Goal: Complete application form

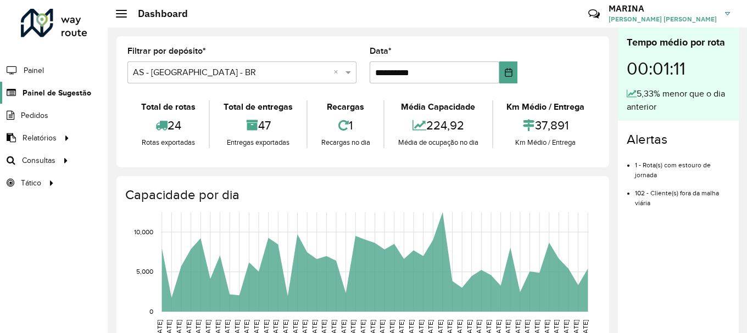
click at [82, 93] on span "Painel de Sugestão" at bounding box center [57, 93] width 69 height 12
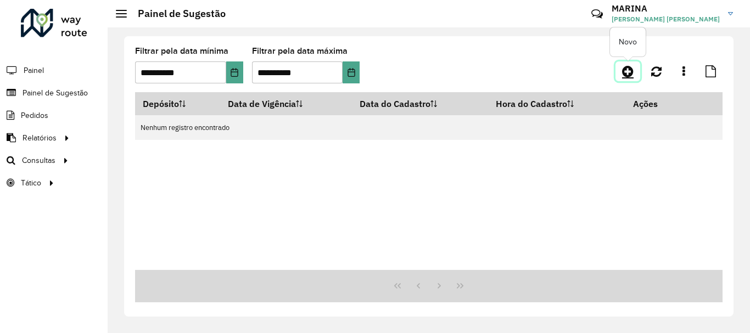
click at [628, 65] on icon at bounding box center [628, 71] width 12 height 13
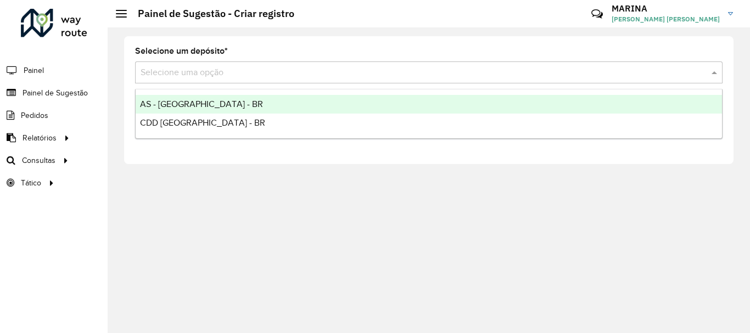
click at [248, 77] on input "text" at bounding box center [418, 72] width 555 height 13
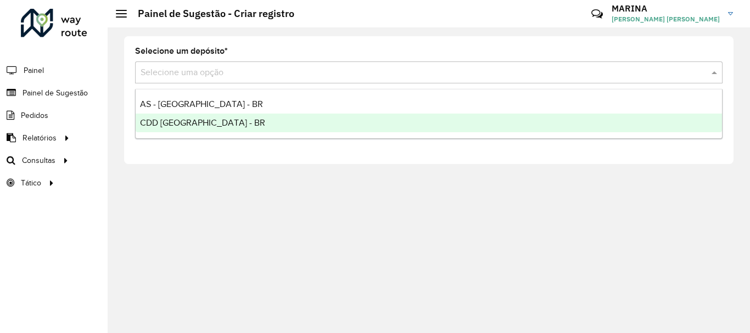
click at [215, 121] on div "CDD [GEOGRAPHIC_DATA] - BR" at bounding box center [429, 123] width 587 height 19
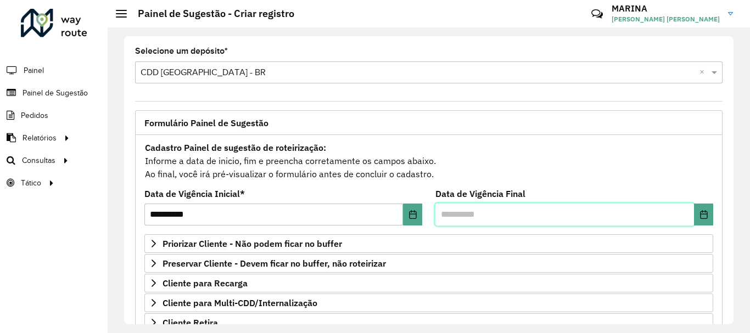
click at [686, 215] on input "text" at bounding box center [565, 215] width 259 height 22
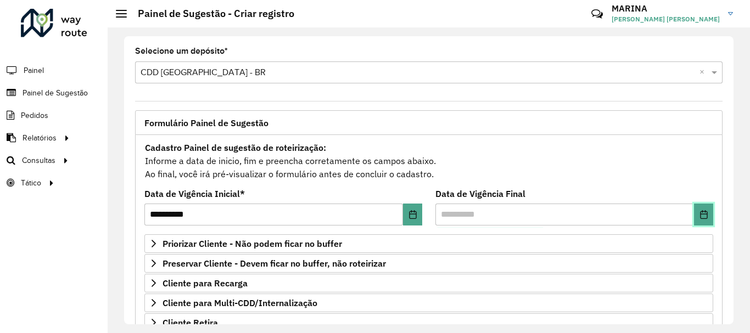
click at [695, 217] on button "Choose Date" at bounding box center [703, 215] width 19 height 22
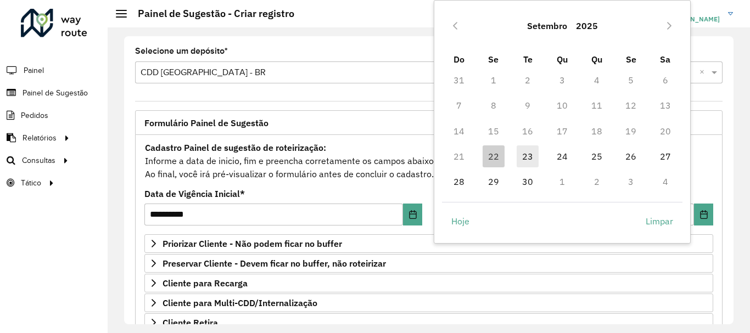
click at [534, 157] on span "23" at bounding box center [528, 157] width 22 height 22
type input "**********"
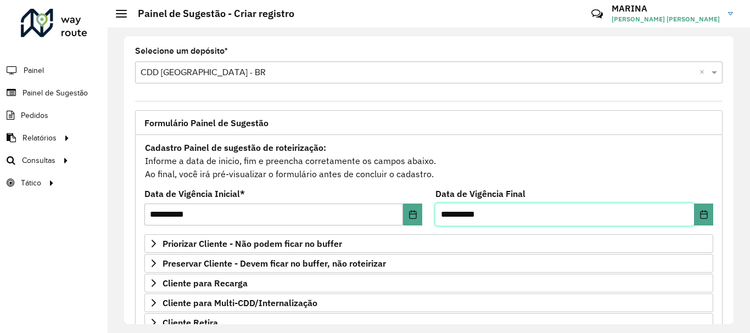
scroll to position [214, 0]
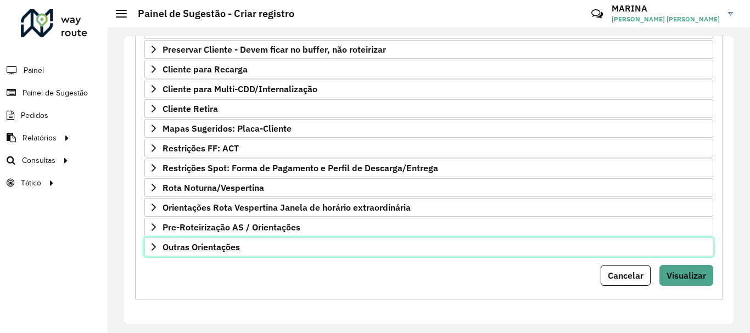
click at [284, 251] on link "Outras Orientações" at bounding box center [428, 247] width 569 height 19
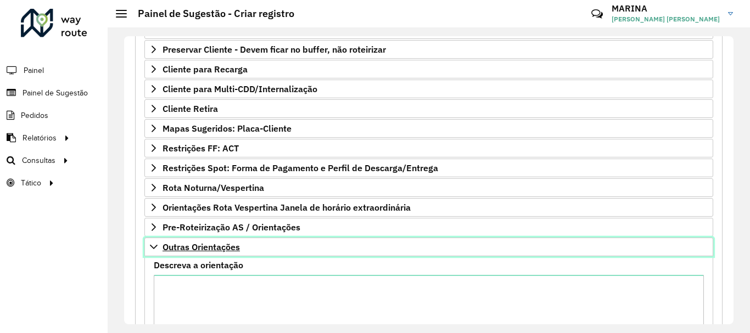
scroll to position [327, 0]
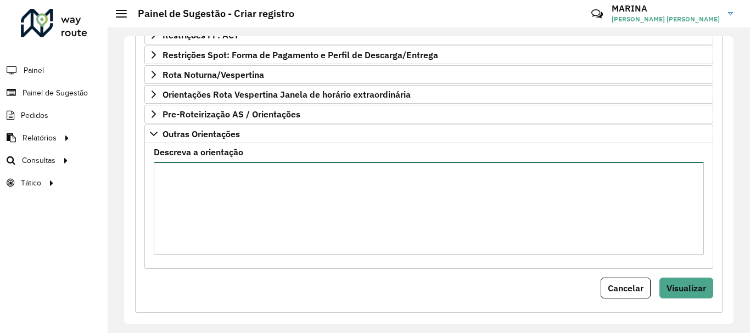
click at [288, 203] on textarea "Descreva a orientação" at bounding box center [429, 208] width 550 height 93
paste textarea "**********"
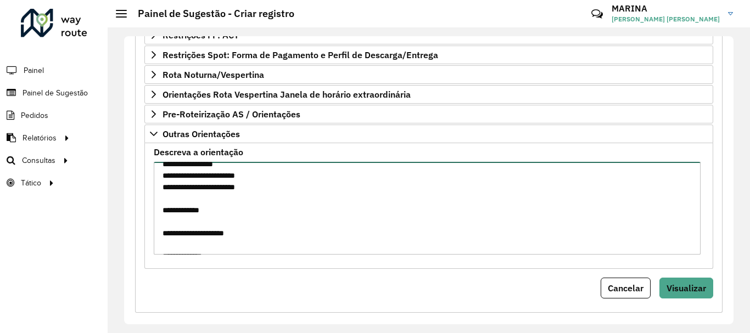
scroll to position [0, 0]
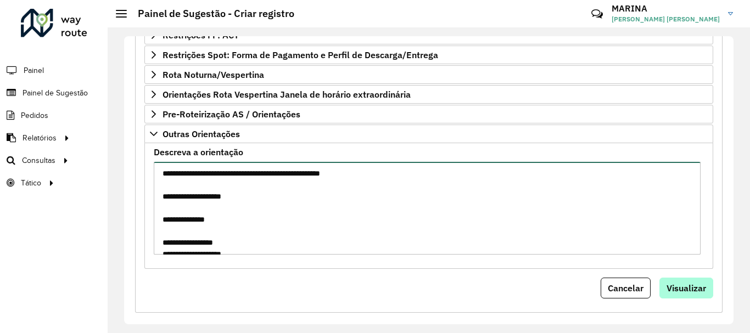
type textarea "**********"
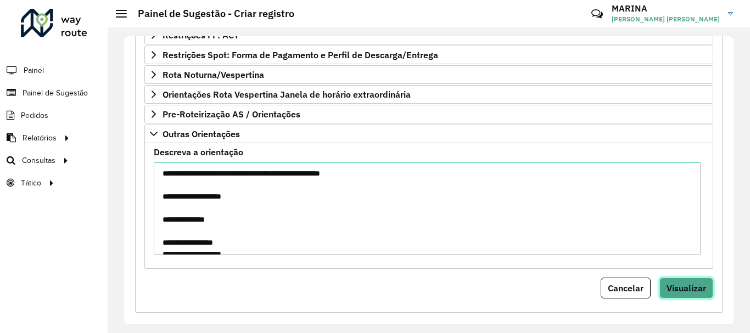
click at [672, 286] on span "Visualizar" at bounding box center [687, 288] width 40 height 11
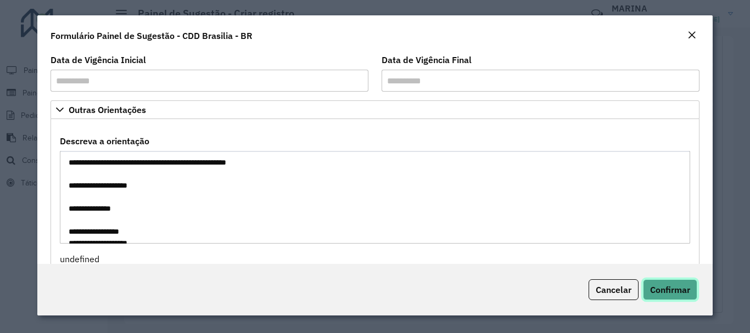
click at [672, 286] on span "Confirmar" at bounding box center [670, 289] width 40 height 11
